Goal: Transaction & Acquisition: Purchase product/service

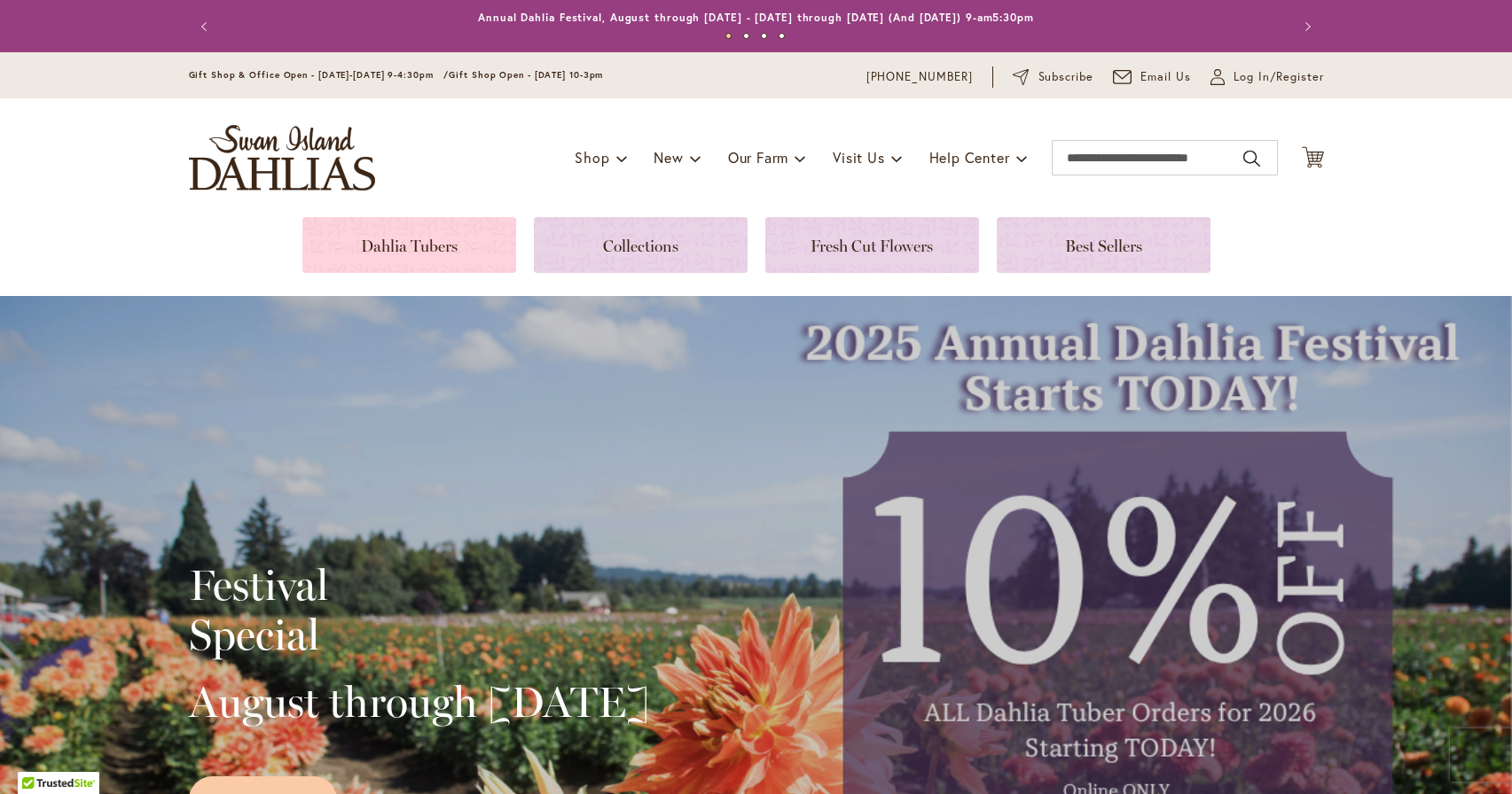
click at [468, 219] on link at bounding box center [409, 245] width 213 height 56
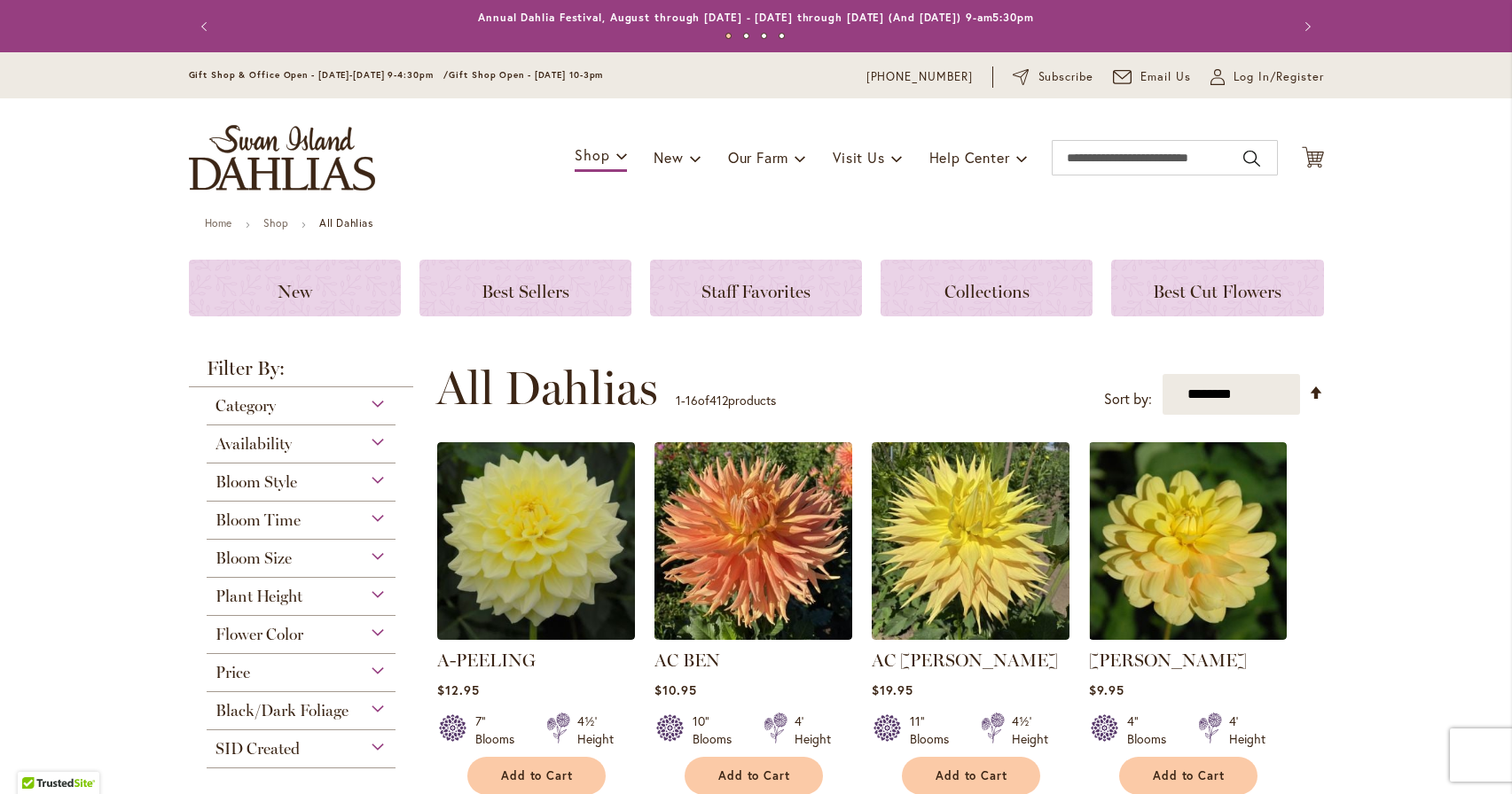
click at [379, 475] on div "Bloom Style" at bounding box center [301, 477] width 189 height 28
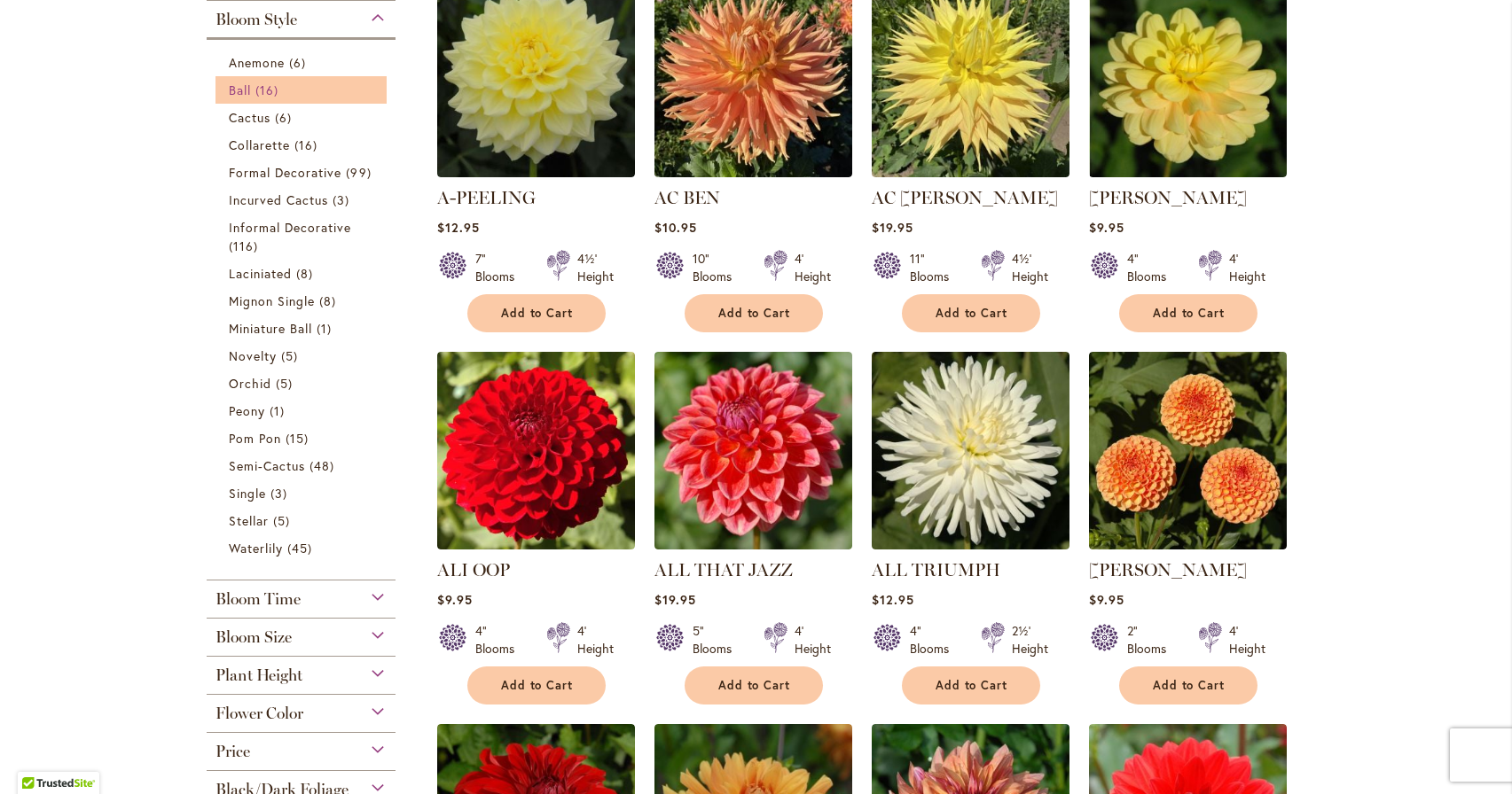
click at [285, 88] on link "Ball 16 items" at bounding box center [303, 90] width 150 height 19
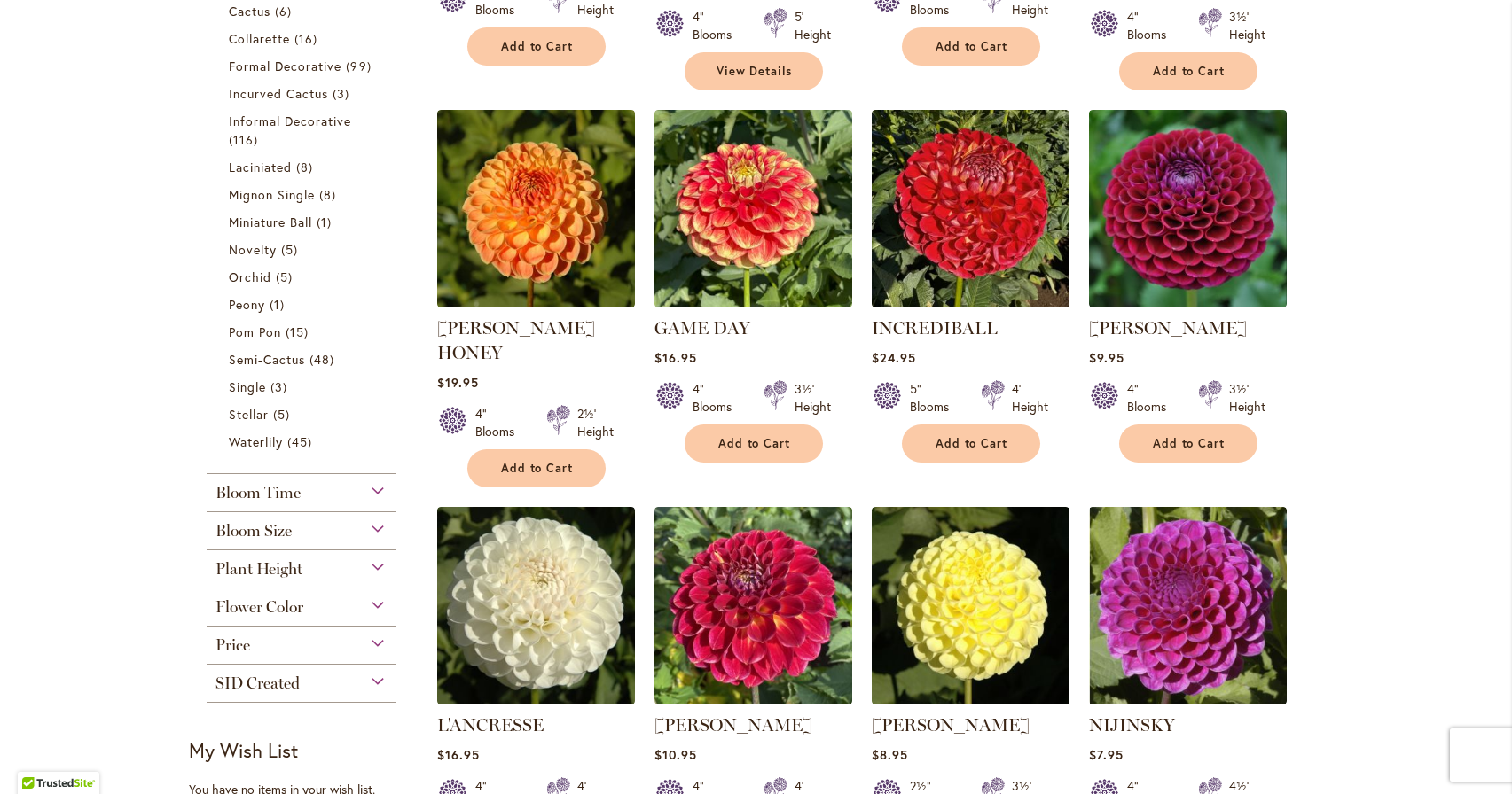
scroll to position [568, 0]
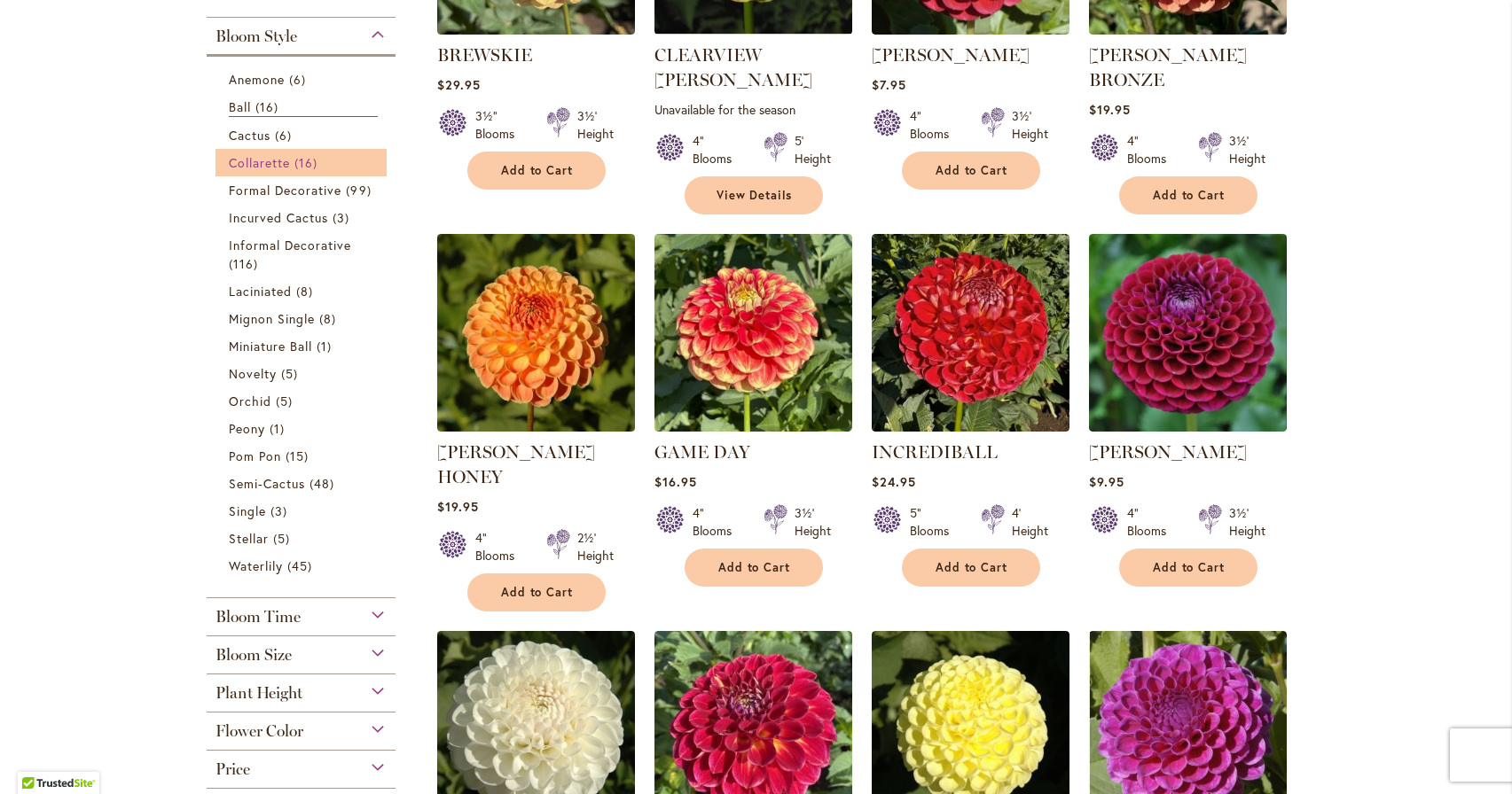
click at [265, 167] on span "Collarette" at bounding box center [260, 163] width 62 height 17
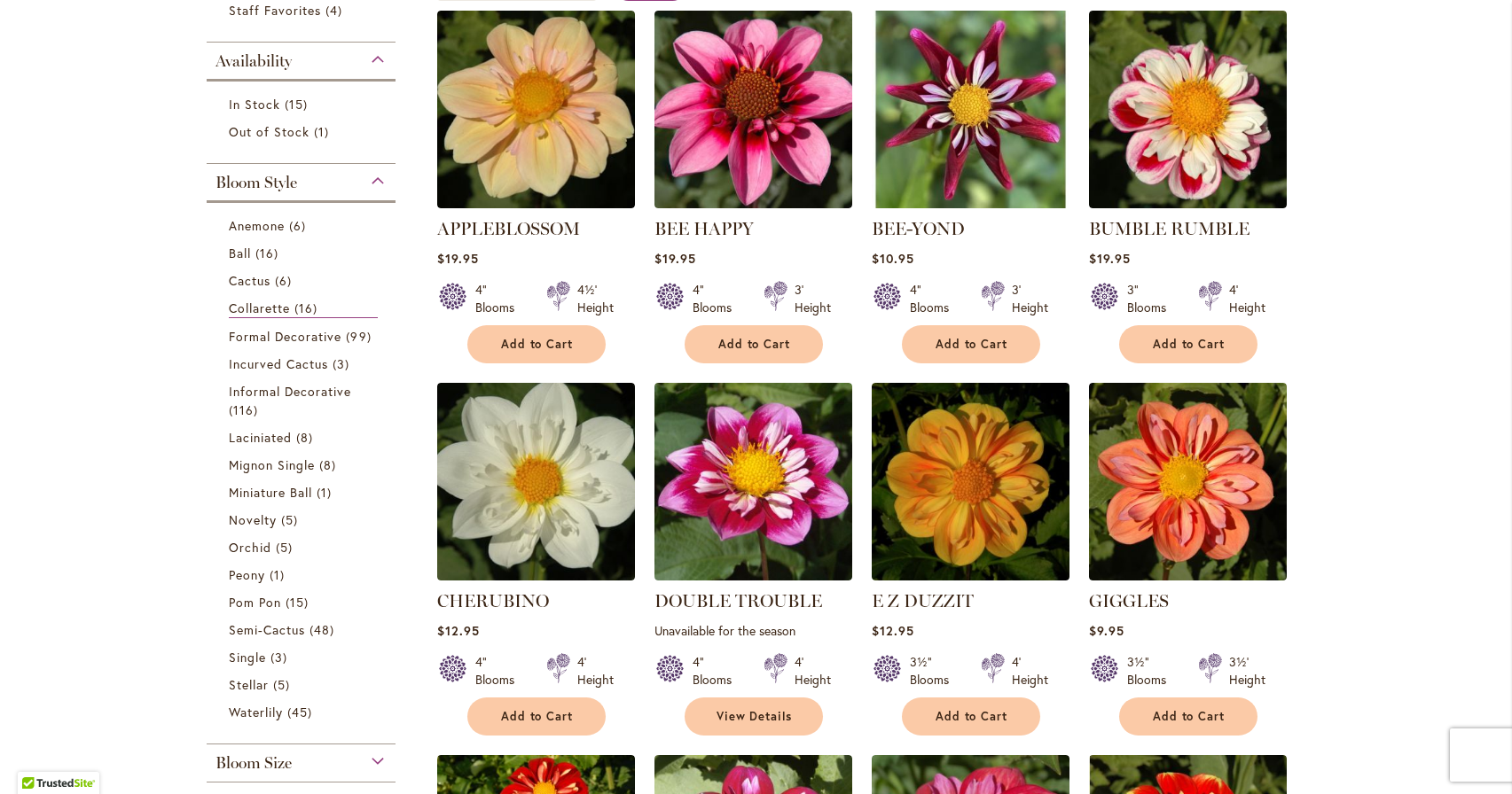
scroll to position [397, 0]
